Goal: Task Accomplishment & Management: Manage account settings

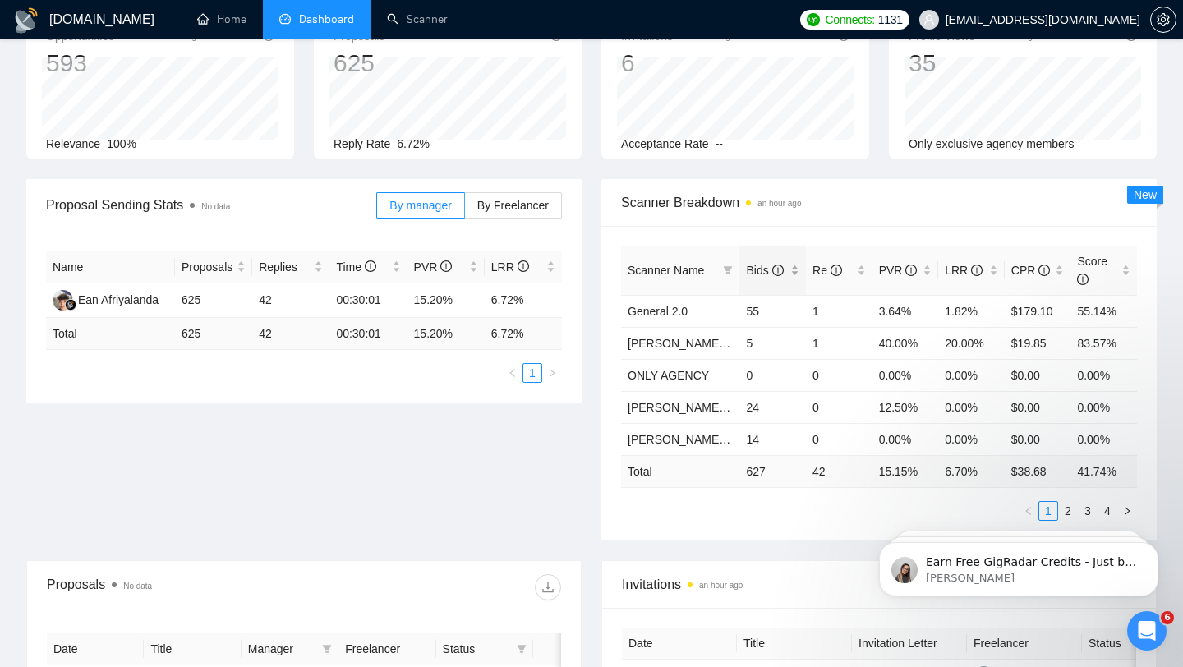
click at [766, 273] on span "Bids" at bounding box center [764, 270] width 37 height 13
click html "Earn Free GigRadar Credits - Just by Sharing Your Story! 💬 Want more credits fo…"
click at [1069, 505] on link "2" at bounding box center [1068, 511] width 18 height 18
click html "Earn Free GigRadar Credits - Just by Sharing Your Story! 💬 Want more credits fo…"
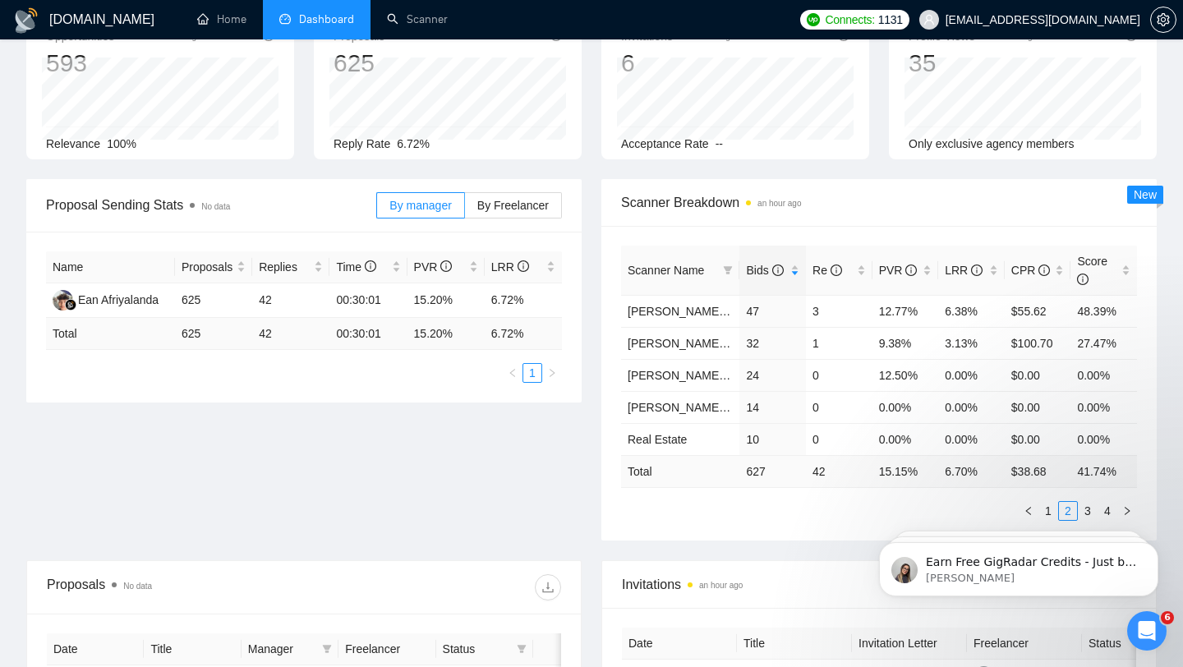
click html "Earn Free GigRadar Credits - Just by Sharing Your Story! 💬 Want more credits fo…"
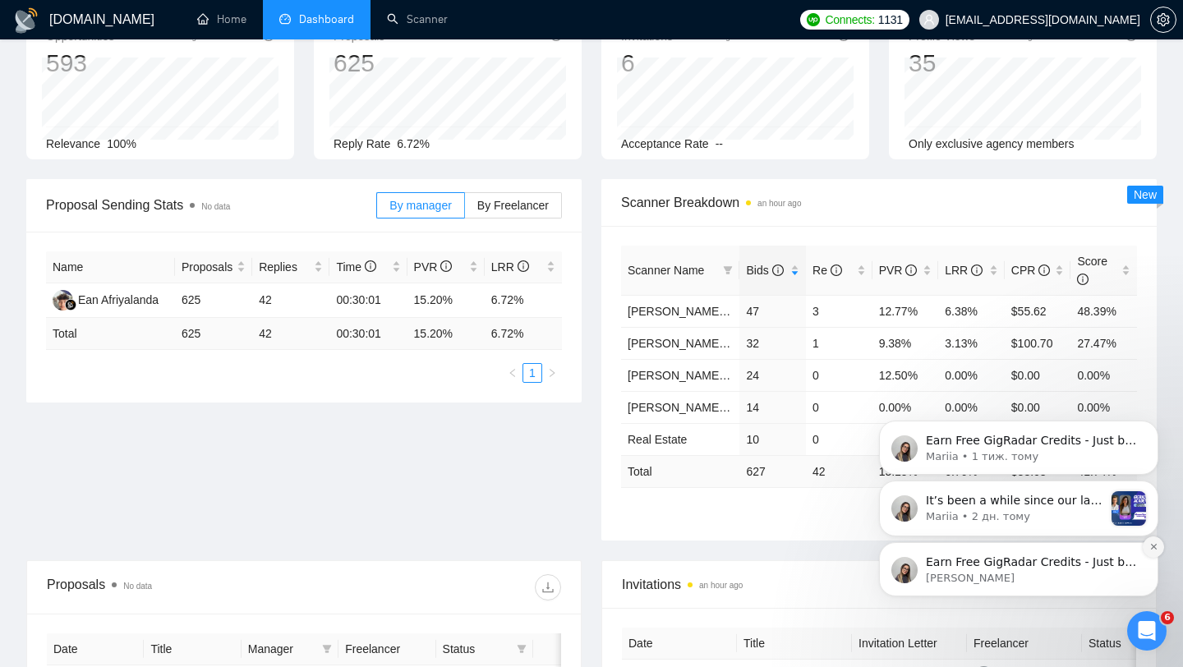
click at [1152, 551] on button "Dismiss notification" at bounding box center [1152, 546] width 21 height 21
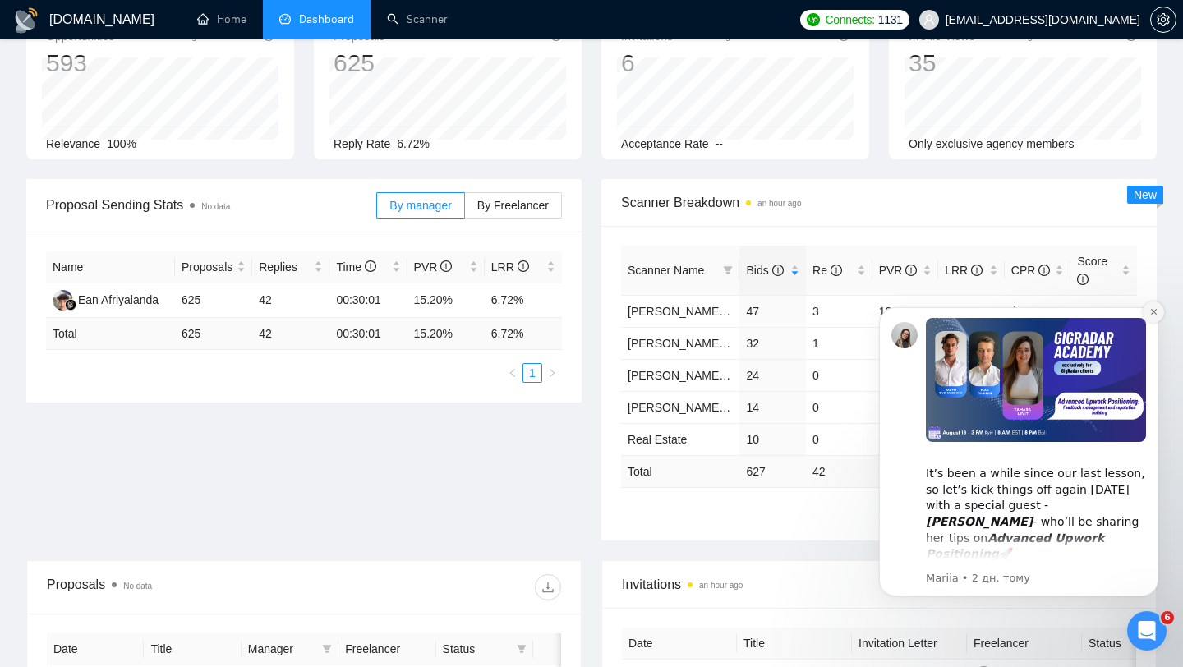
click at [1155, 313] on icon "Dismiss notification" at bounding box center [1153, 312] width 6 height 6
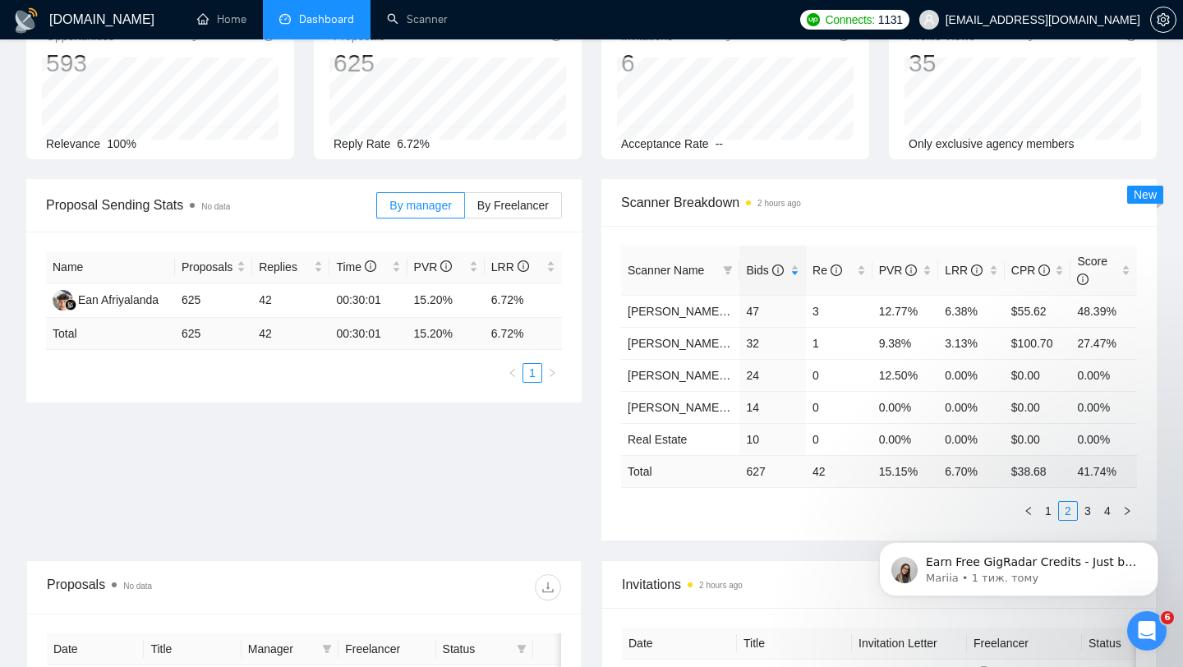
click at [1081, 505] on div "Earn Free GigRadar Credits - Just by Sharing Your Story! 💬 Want more credits fo…" at bounding box center [1018, 493] width 302 height 205
click at [1080, 512] on div "Earn Free GigRadar Credits - Just by Sharing Your Story! 💬 Want more credits fo…" at bounding box center [1018, 493] width 302 height 205
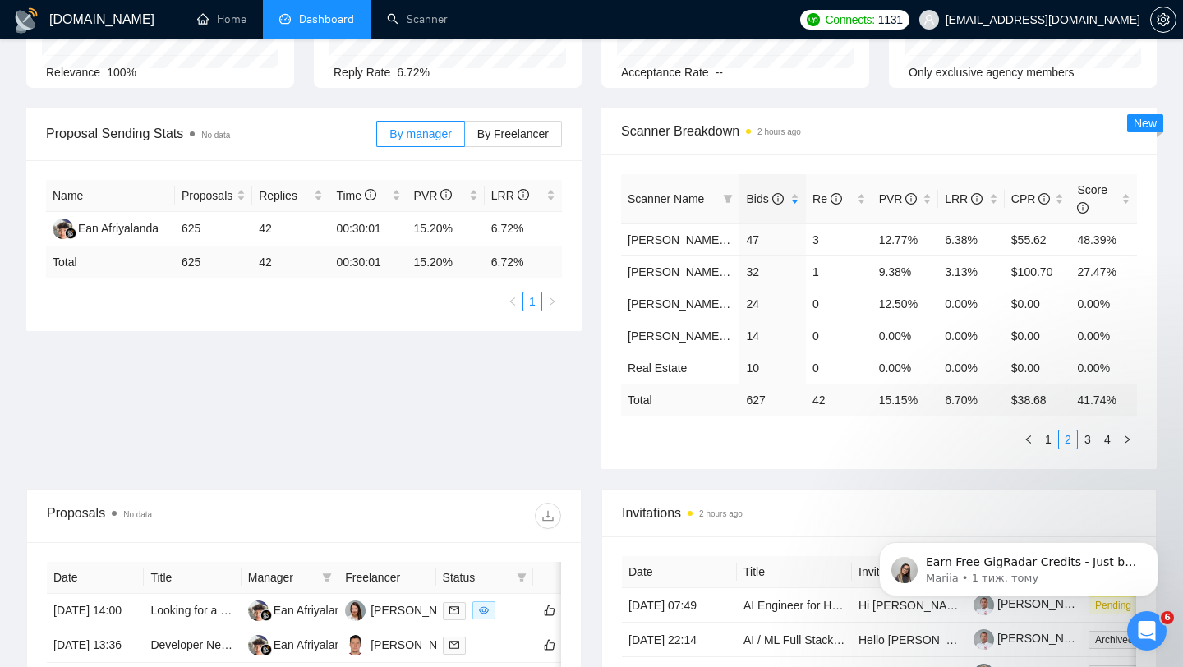
scroll to position [201, 0]
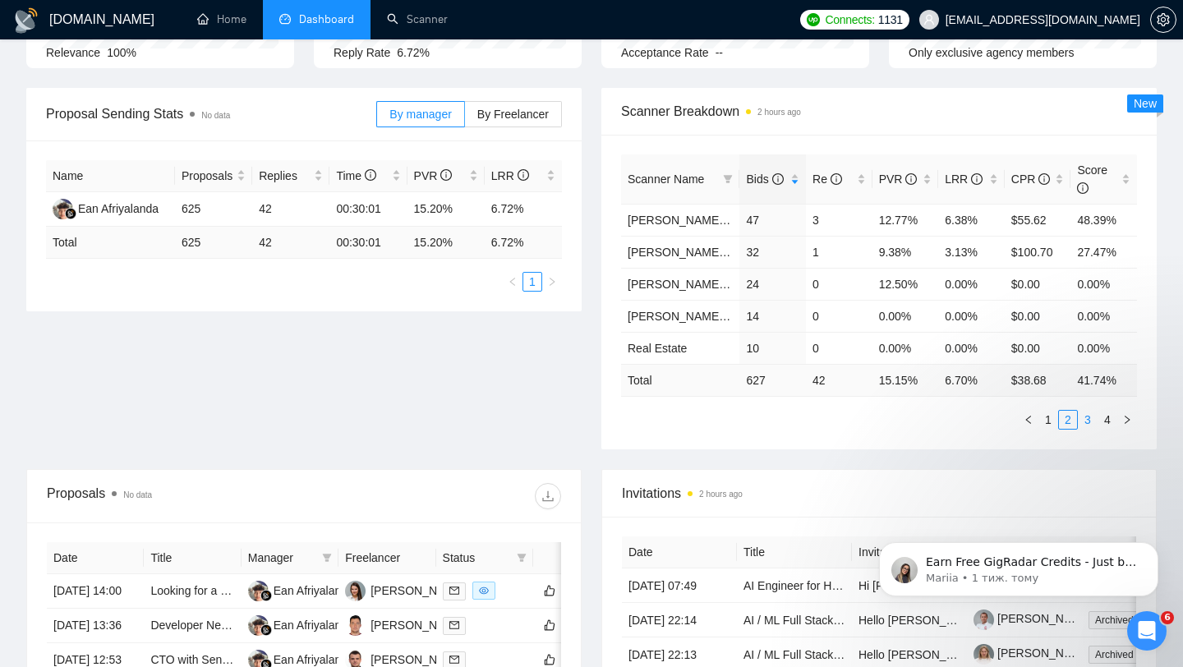
click at [1085, 419] on link "3" at bounding box center [1087, 420] width 18 height 18
click at [1105, 415] on link "4" at bounding box center [1107, 420] width 18 height 18
